Goal: Transaction & Acquisition: Purchase product/service

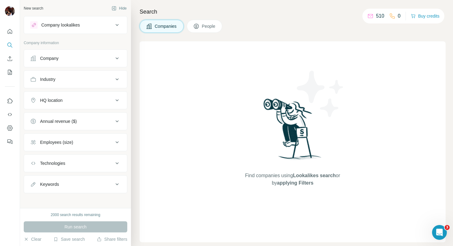
click at [211, 29] on button "People" at bounding box center [205, 26] width 36 height 13
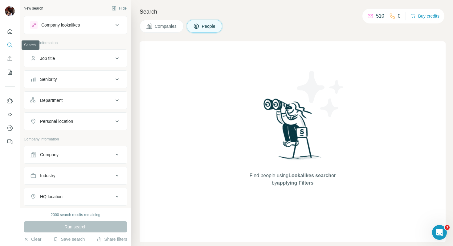
click at [10, 47] on icon "Search" at bounding box center [10, 45] width 6 height 6
click at [401, 16] on div "510 0 Buy credits" at bounding box center [404, 16] width 82 height 15
click at [427, 16] on button "Buy credits" at bounding box center [425, 16] width 29 height 9
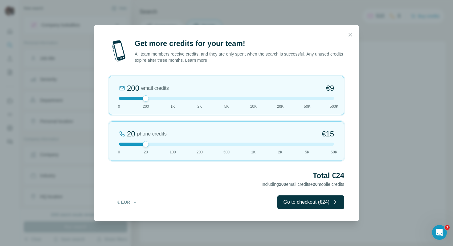
click at [120, 98] on div at bounding box center [226, 98] width 215 height 3
click at [172, 146] on div "20 phone credits €[PHONE_NUMBER] 1K 2K 5K 50K" at bounding box center [227, 140] width 236 height 39
click at [199, 144] on div at bounding box center [226, 143] width 215 height 3
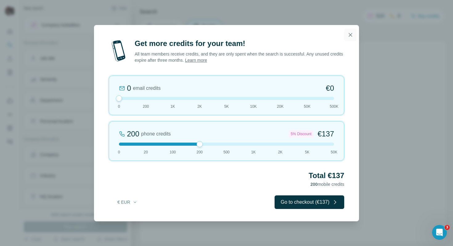
click at [350, 31] on button "button" at bounding box center [350, 35] width 12 height 12
